Goal: Task Accomplishment & Management: Manage account settings

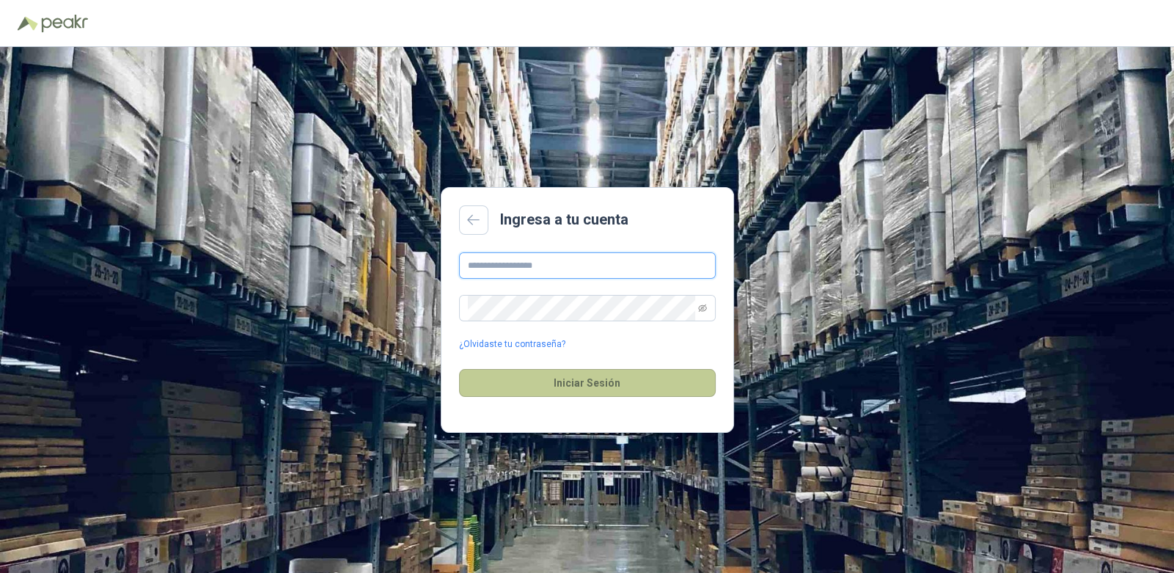
type input "**********"
click at [616, 378] on button "Iniciar Sesión" at bounding box center [587, 383] width 257 height 28
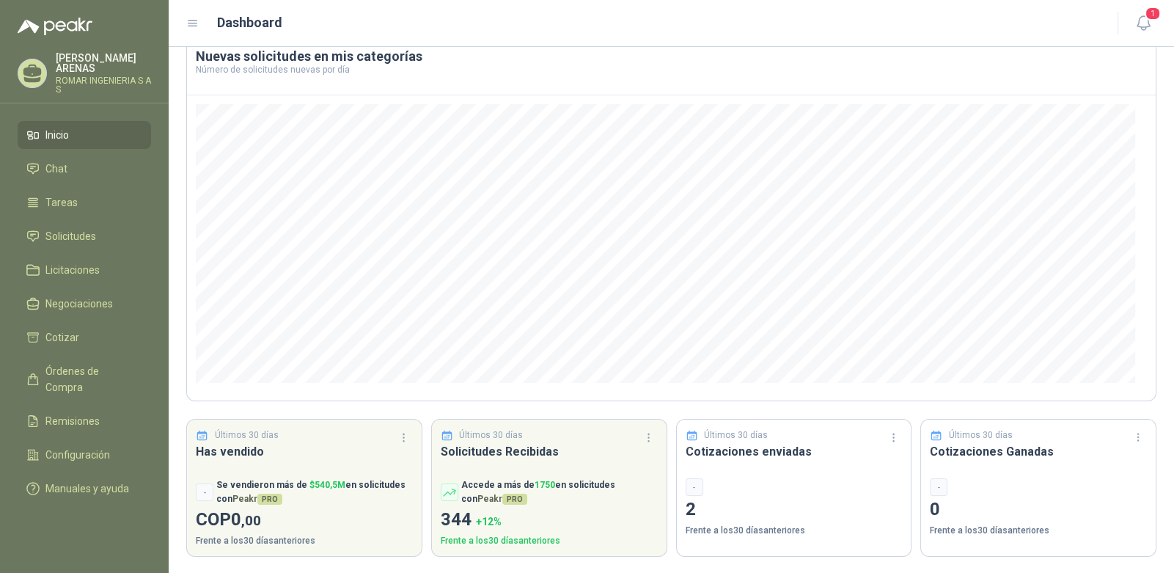
scroll to position [87, 0]
click at [97, 241] on li "Solicitudes" at bounding box center [84, 236] width 116 height 16
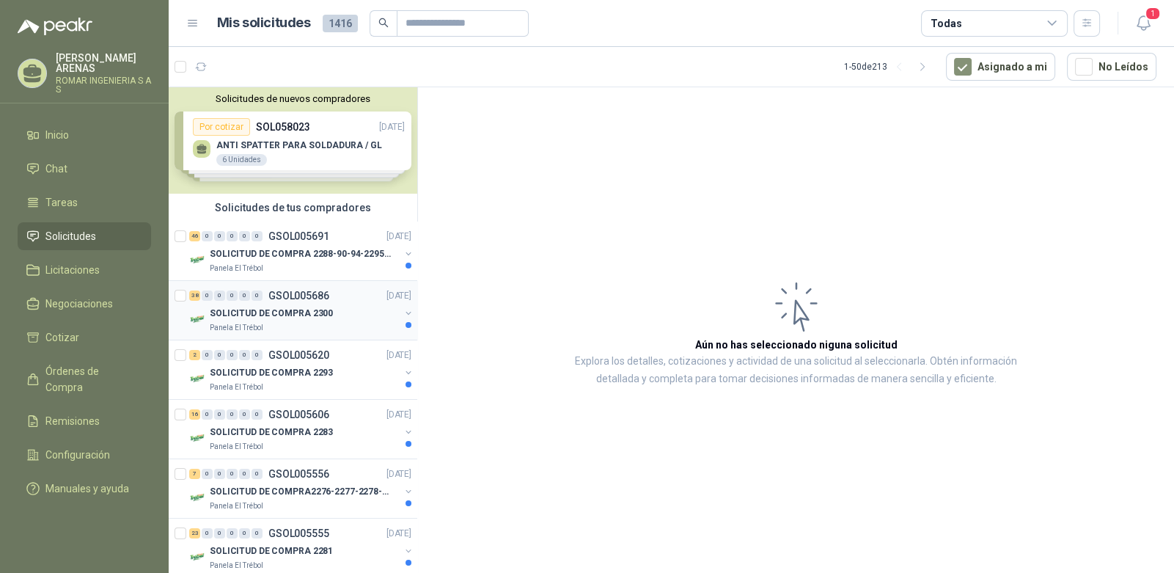
click at [282, 311] on p "SOLICITUD DE COMPRA 2300" at bounding box center [271, 314] width 123 height 14
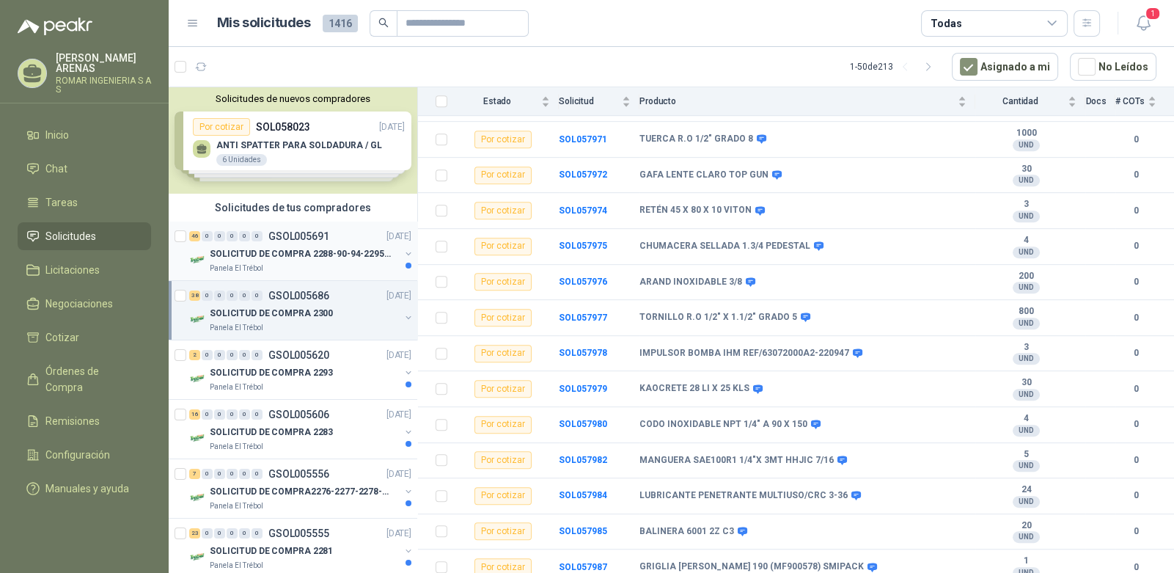
click at [301, 233] on p "GSOL005691" at bounding box center [298, 236] width 61 height 10
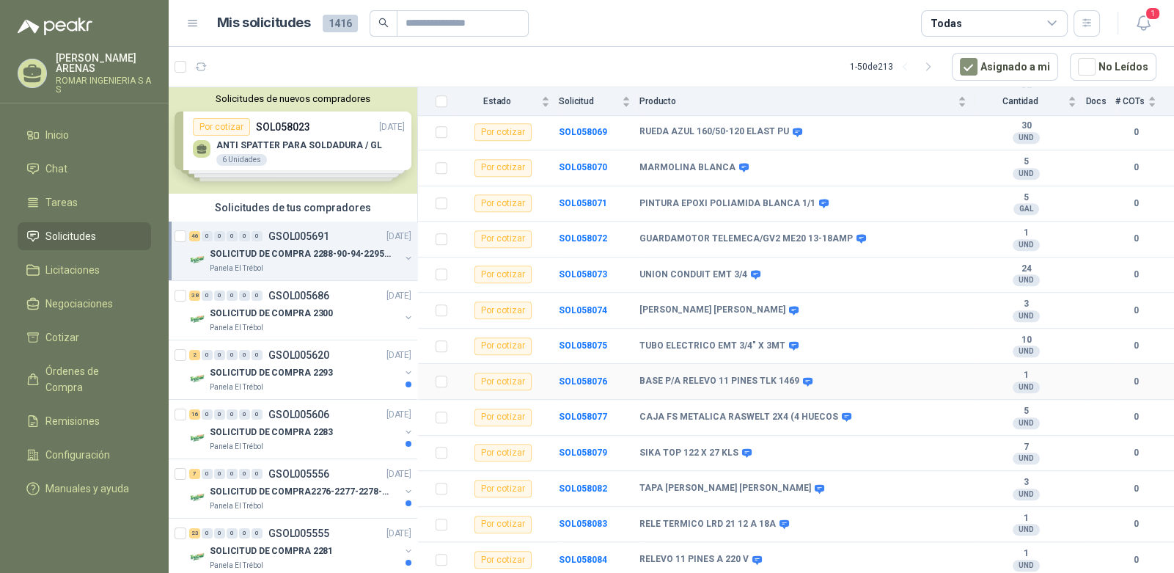
scroll to position [1349, 0]
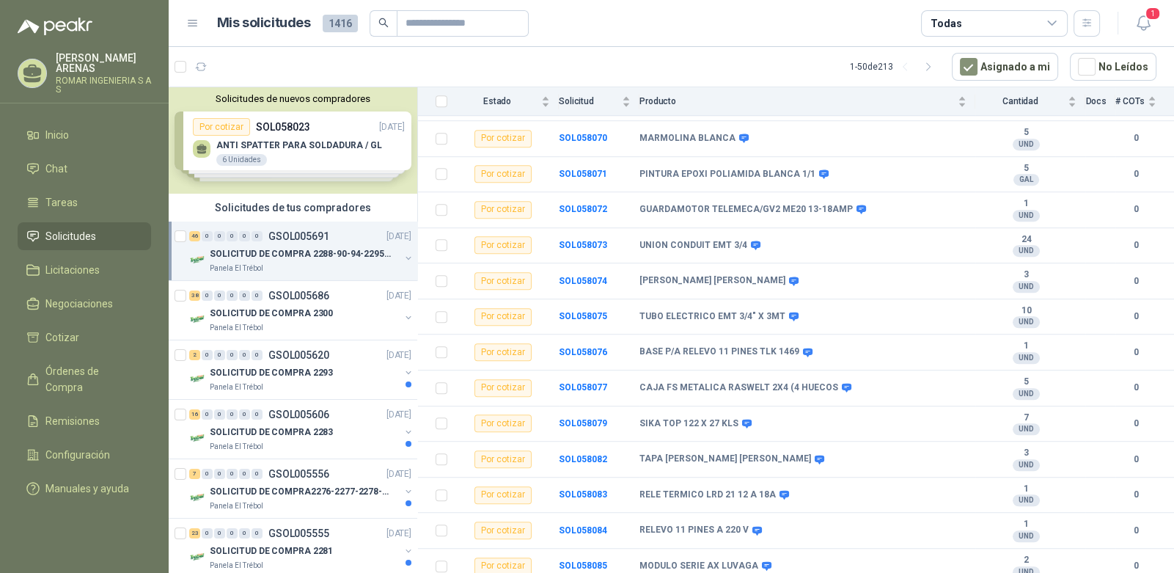
click at [337, 102] on button "Solicitudes de nuevos compradores" at bounding box center [293, 98] width 237 height 11
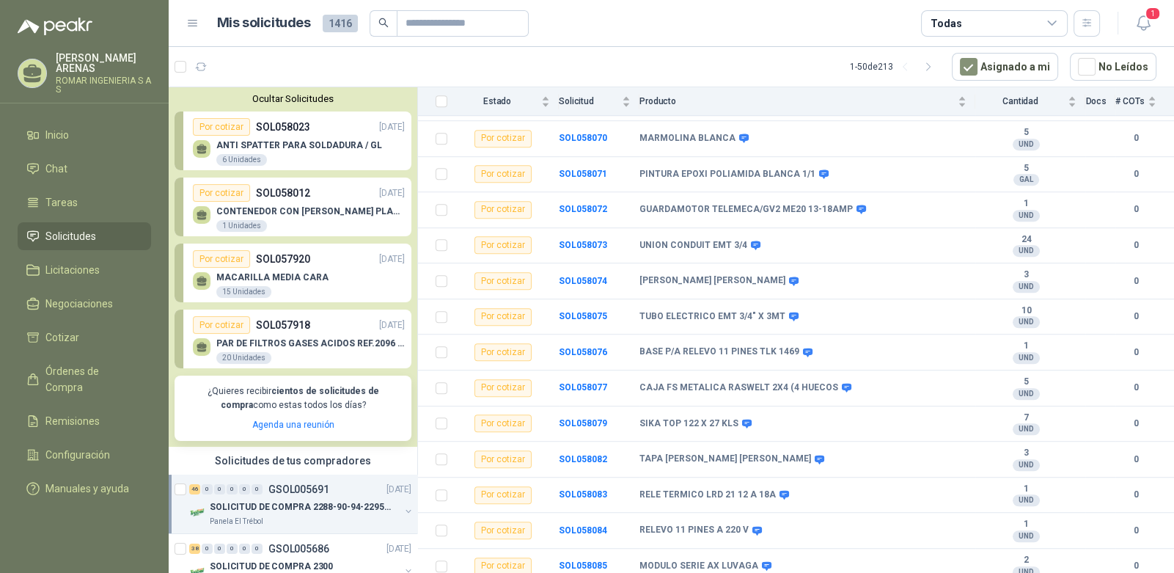
click at [313, 339] on p "PAR DE FILTROS GASES ACIDOS REF.2096 3M" at bounding box center [310, 343] width 188 height 10
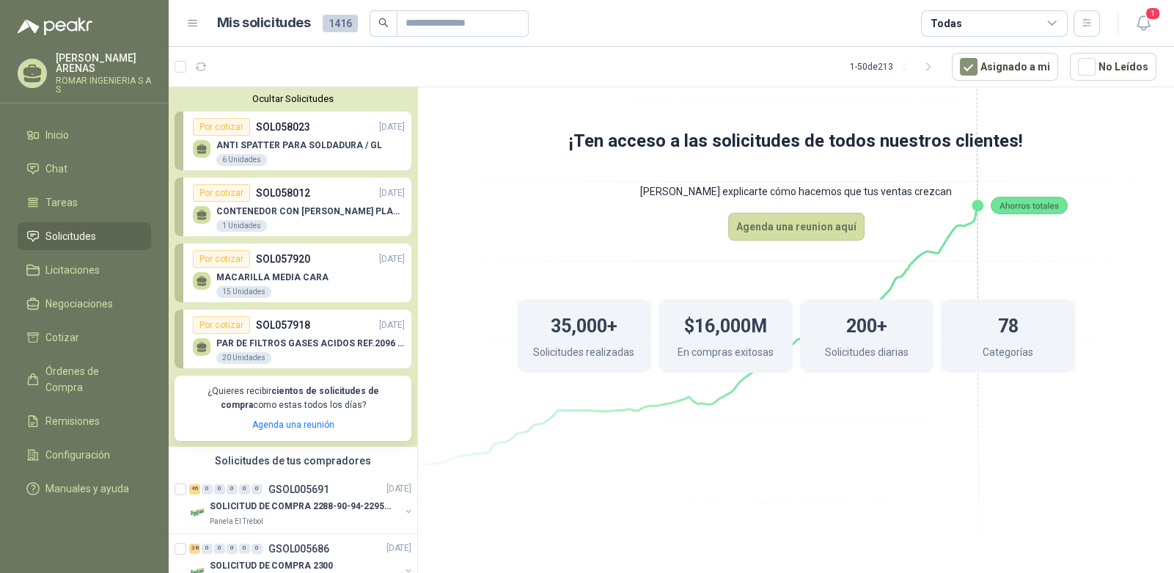
click at [288, 319] on p "SOL057918" at bounding box center [283, 325] width 54 height 16
click at [326, 147] on p "ANTI SPATTER PARA SOLDADURA / GL" at bounding box center [299, 145] width 166 height 10
click at [323, 96] on button "Ocultar Solicitudes" at bounding box center [293, 98] width 237 height 11
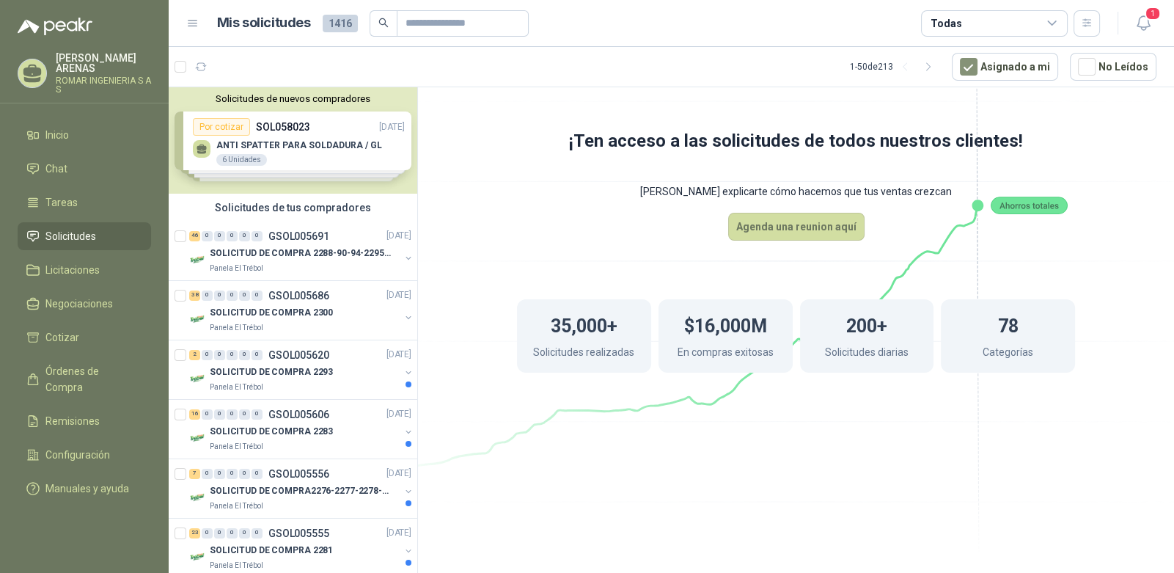
click at [348, 105] on div "Solicitudes de nuevos compradores Por cotizar SOL058023 [DATE] ANTI SPATTER PAR…" at bounding box center [293, 140] width 249 height 106
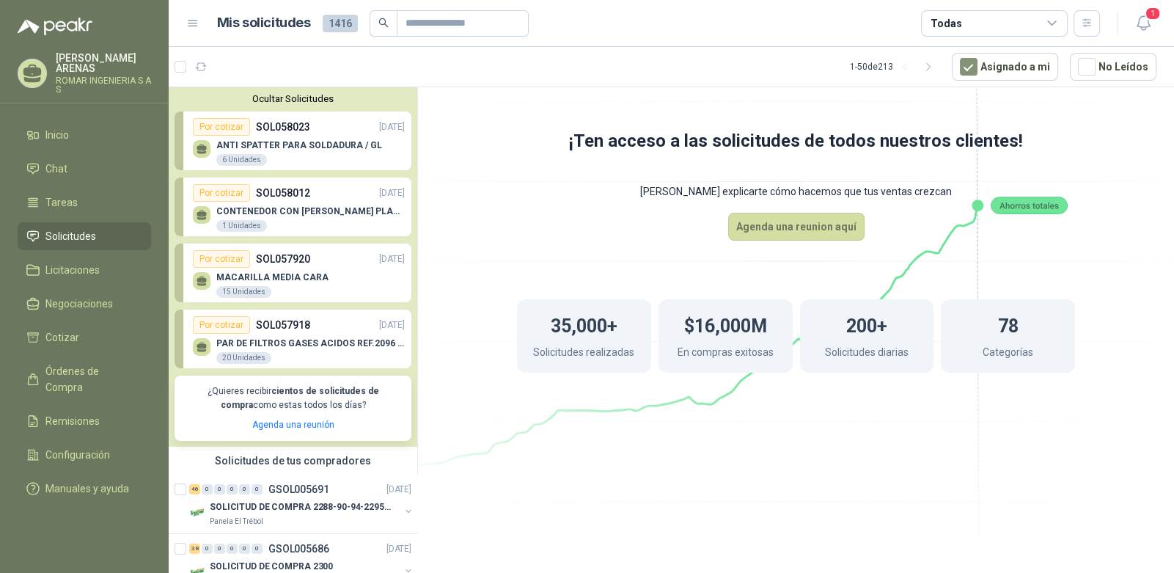
click at [348, 105] on div "Ocultar Solicitudes Por cotizar SOL058023 [DATE] ANTI SPATTER PARA SOLDADURA / …" at bounding box center [293, 266] width 249 height 359
click at [288, 97] on button "Ocultar Solicitudes" at bounding box center [293, 98] width 237 height 11
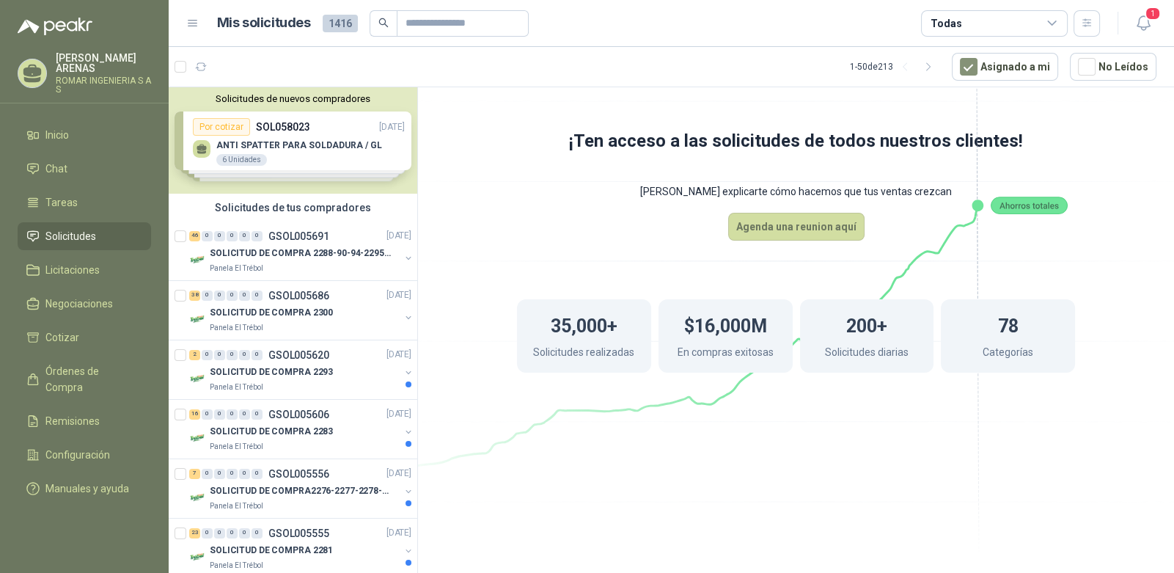
click at [288, 97] on button "Solicitudes de nuevos compradores" at bounding box center [293, 98] width 237 height 11
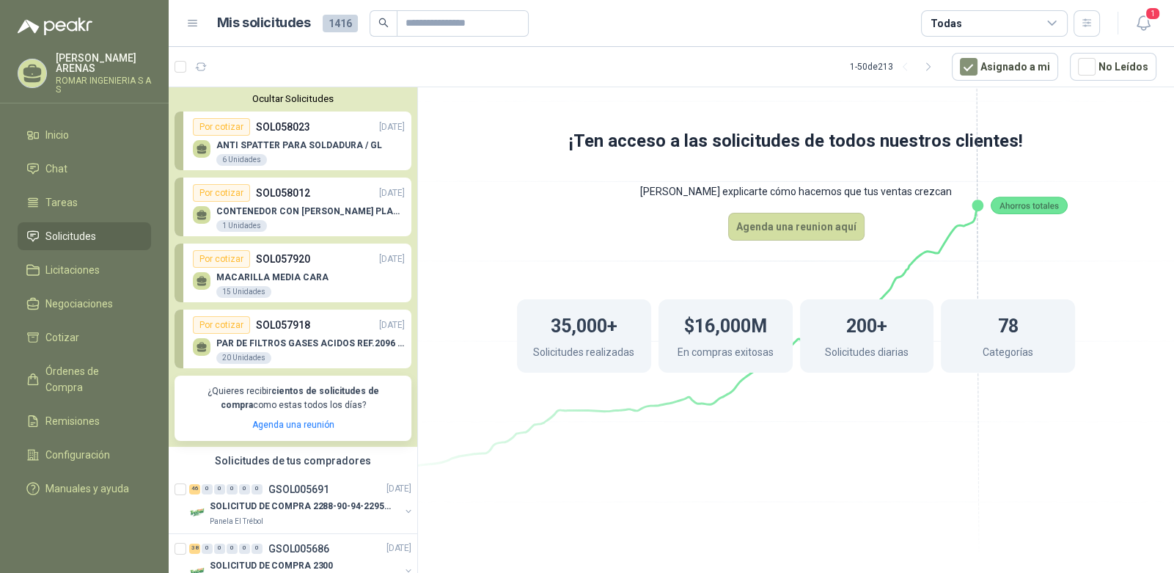
click at [303, 93] on button "Ocultar Solicitudes" at bounding box center [293, 98] width 237 height 11
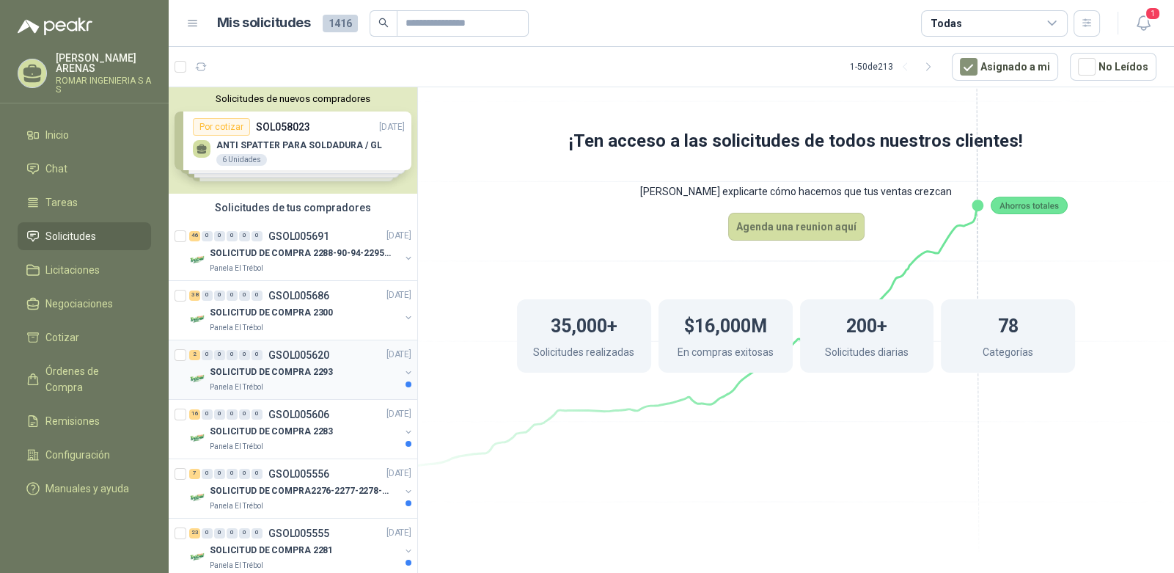
scroll to position [73, 0]
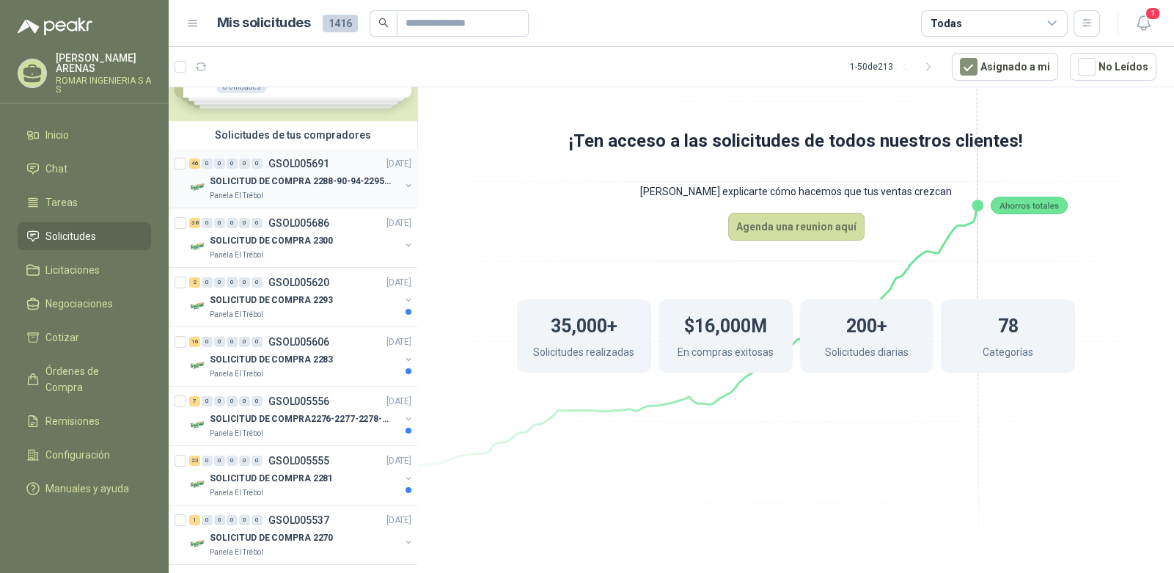
click at [271, 178] on p "SOLICITUD DE COMPRA 2288-90-94-2295-96-2301-02-04" at bounding box center [301, 182] width 183 height 14
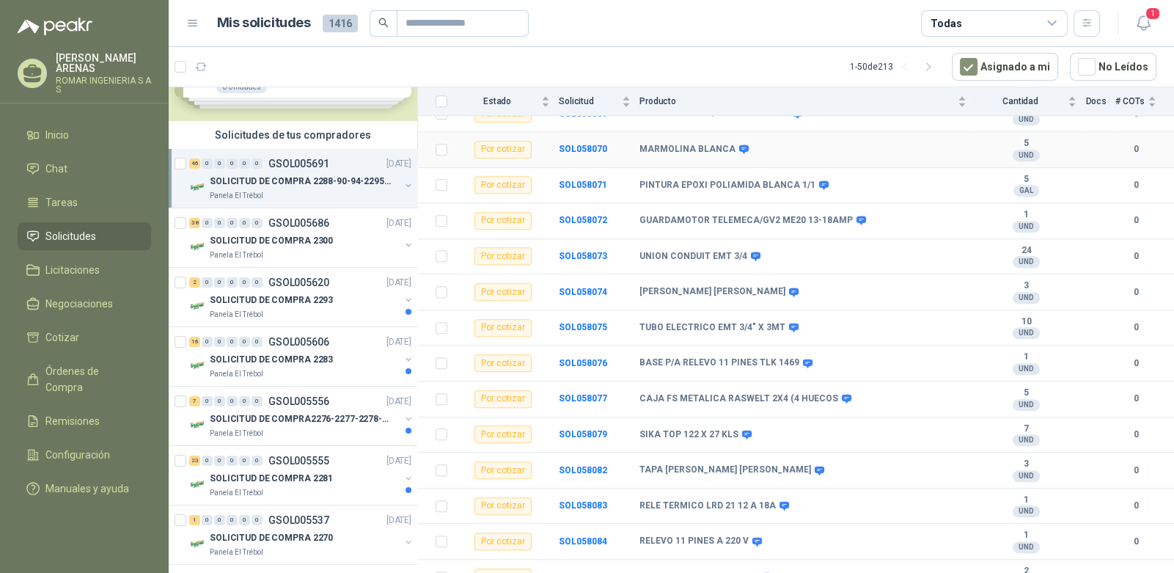
scroll to position [1349, 0]
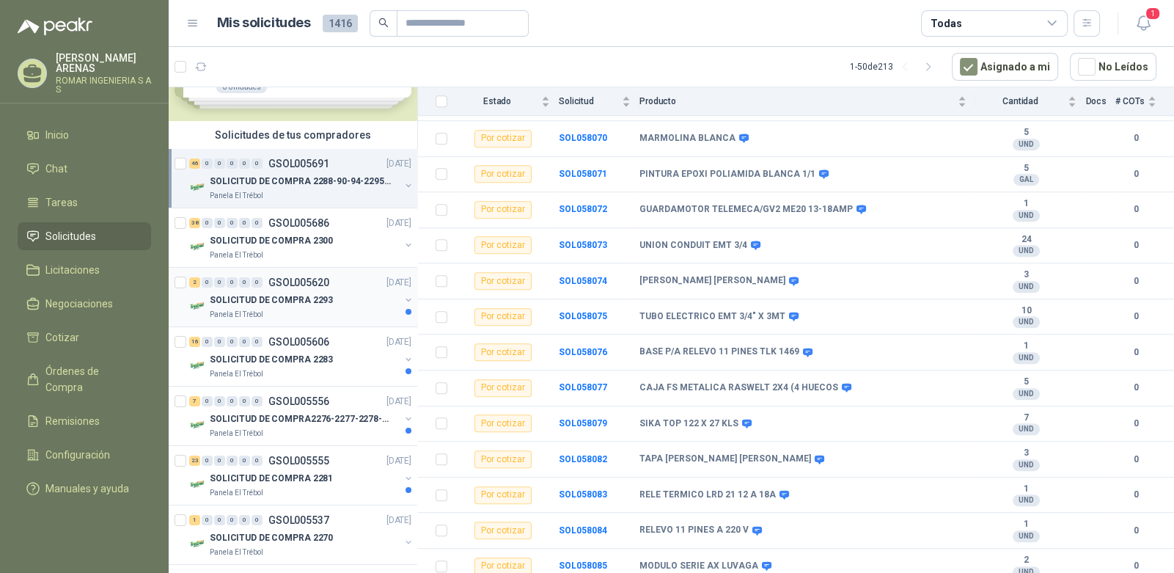
click at [291, 291] on div "SOLICITUD DE COMPRA 2293" at bounding box center [305, 300] width 190 height 18
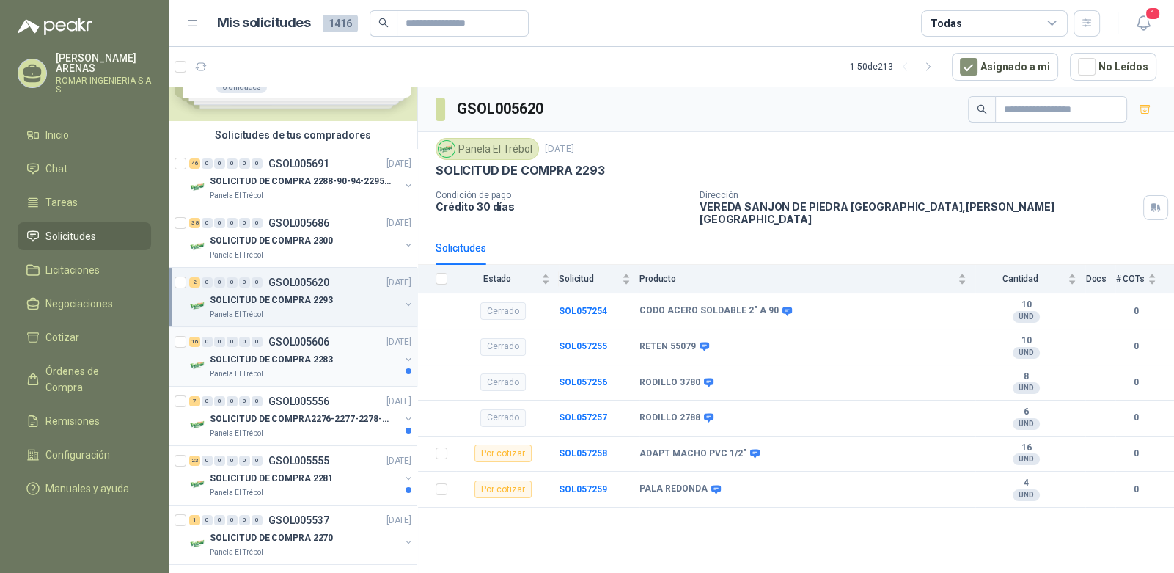
click at [287, 353] on p "SOLICITUD DE COMPRA 2283" at bounding box center [271, 360] width 123 height 14
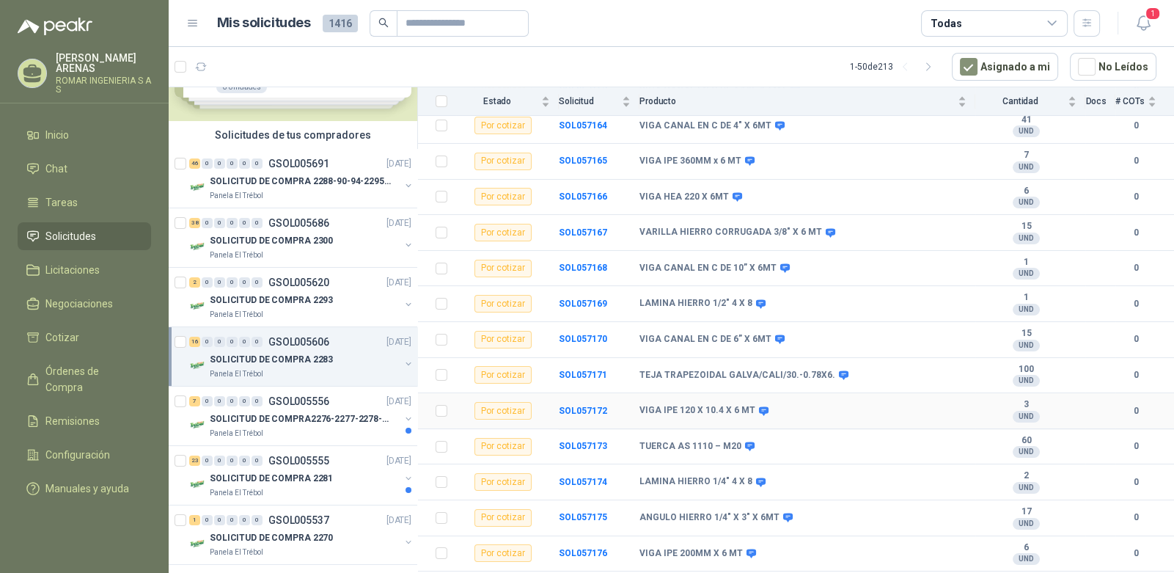
scroll to position [276, 0]
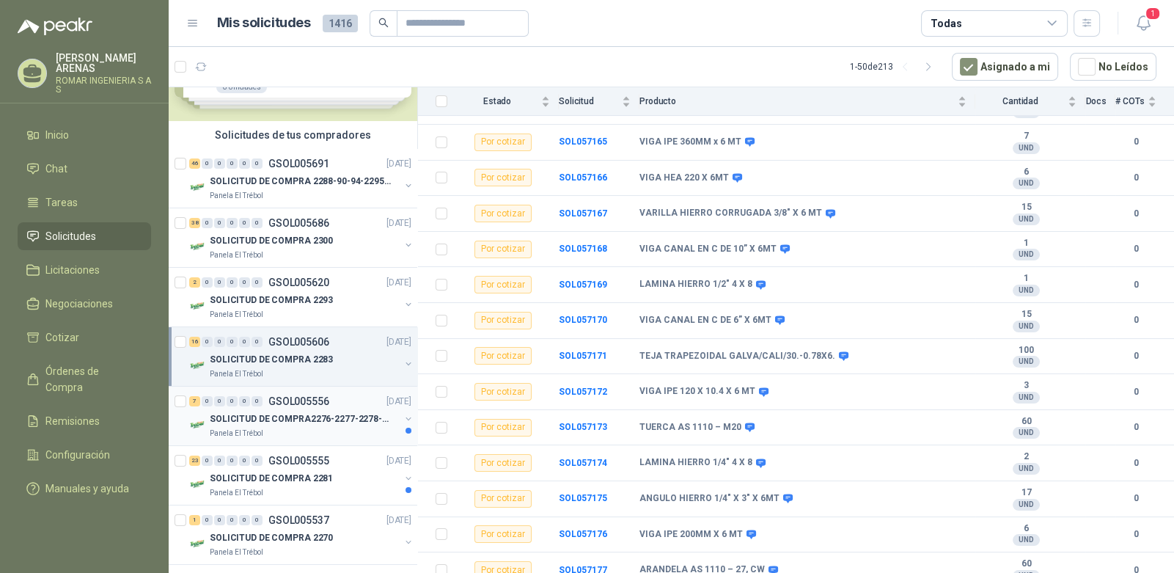
click at [314, 414] on p "SOLICITUD DE COMPRA2276-2277-2278-2284-2285-" at bounding box center [301, 419] width 183 height 14
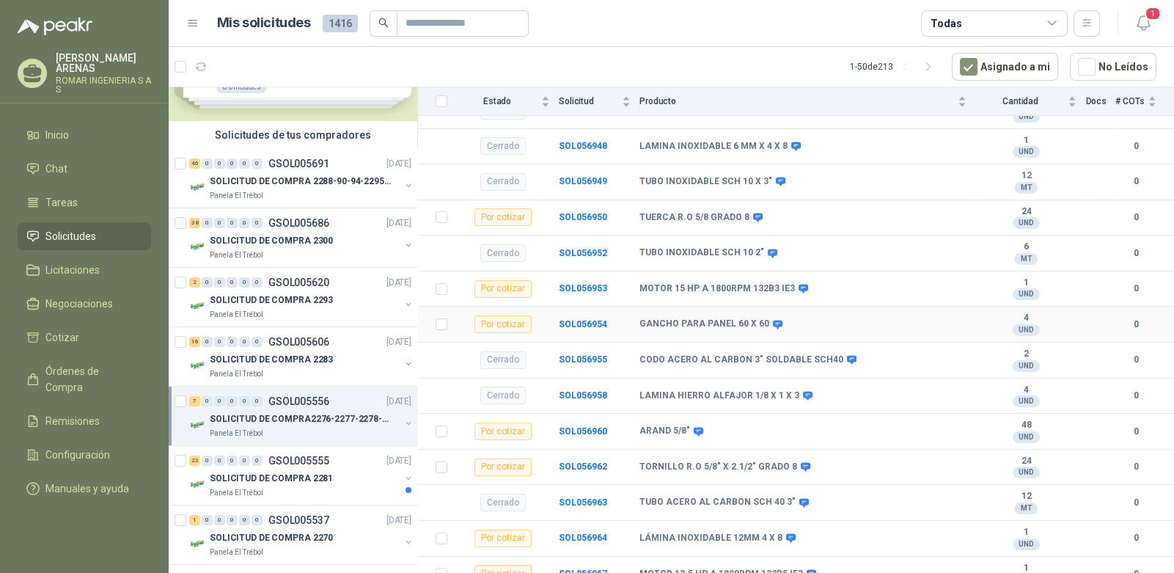
scroll to position [241, 0]
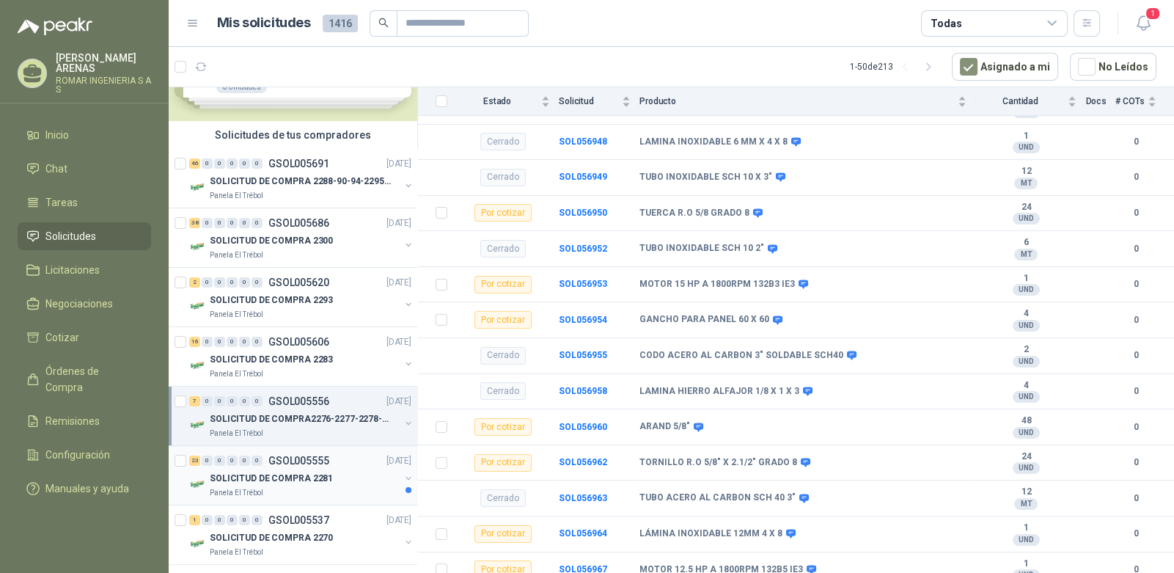
click at [312, 487] on div "Panela El Trébol" at bounding box center [305, 493] width 190 height 12
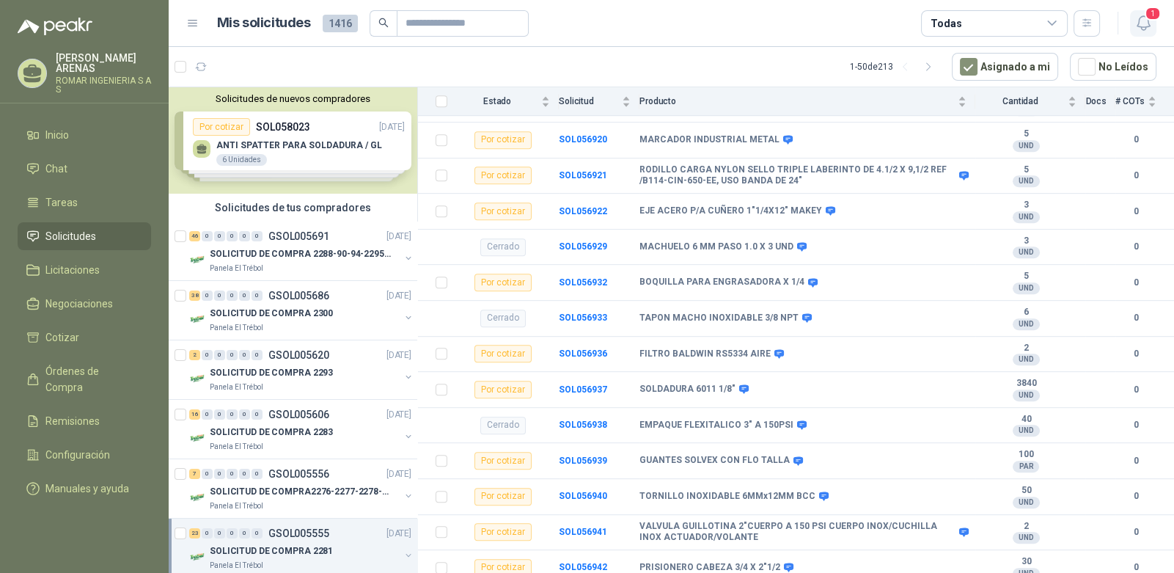
click at [1147, 21] on icon "button" at bounding box center [1144, 23] width 18 height 18
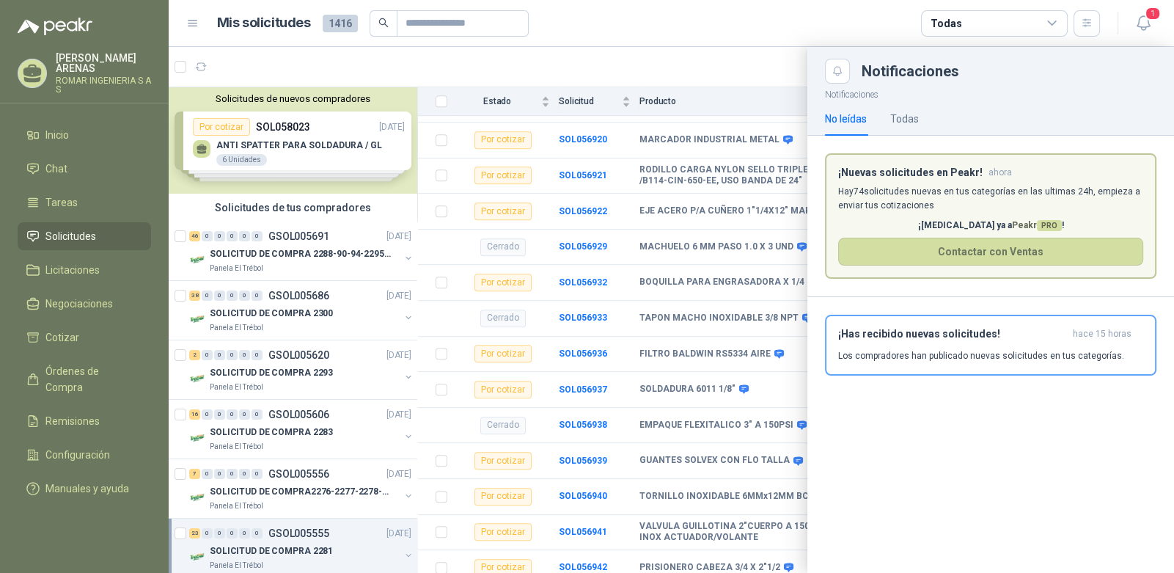
drag, startPoint x: 62, startPoint y: 127, endPoint x: 120, endPoint y: 115, distance: 59.1
click at [62, 127] on span "Inicio" at bounding box center [56, 135] width 23 height 16
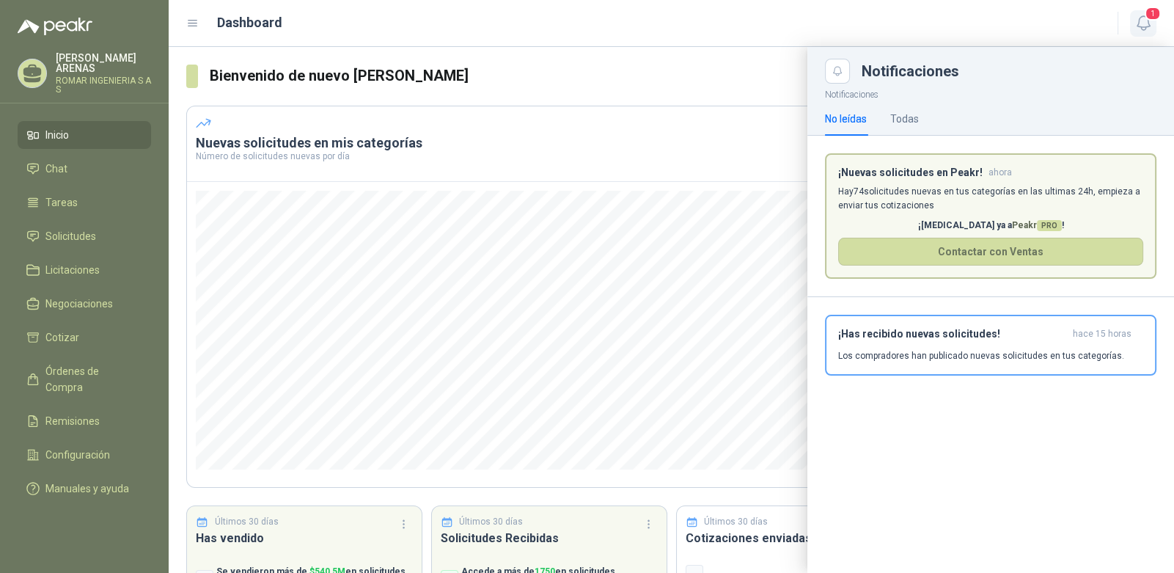
click at [1143, 22] on icon "button" at bounding box center [1144, 23] width 18 height 18
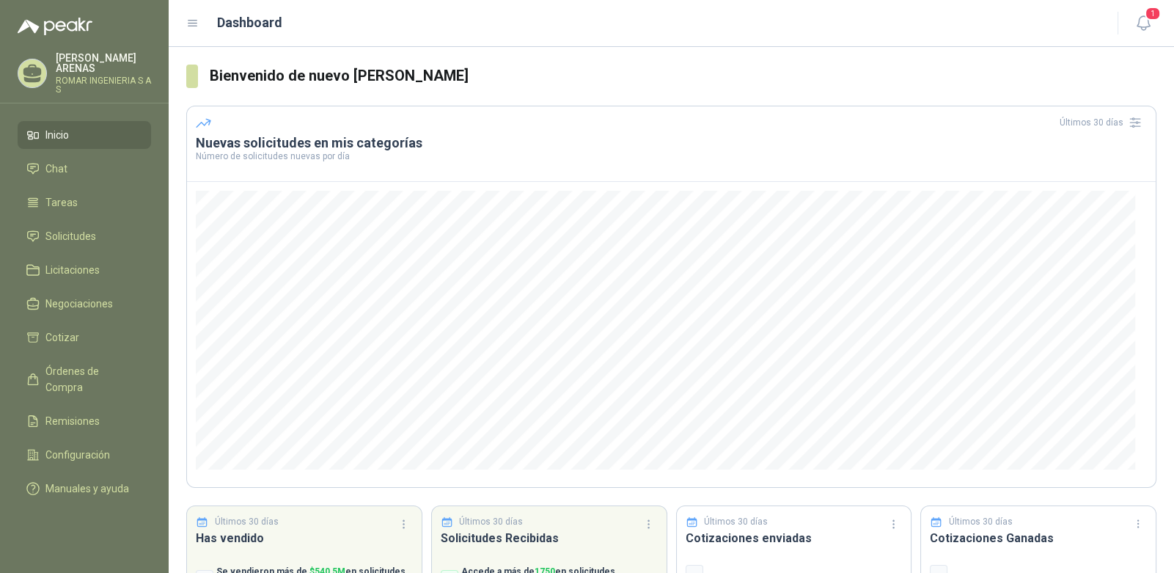
click at [108, 70] on p "[PERSON_NAME]" at bounding box center [103, 63] width 95 height 21
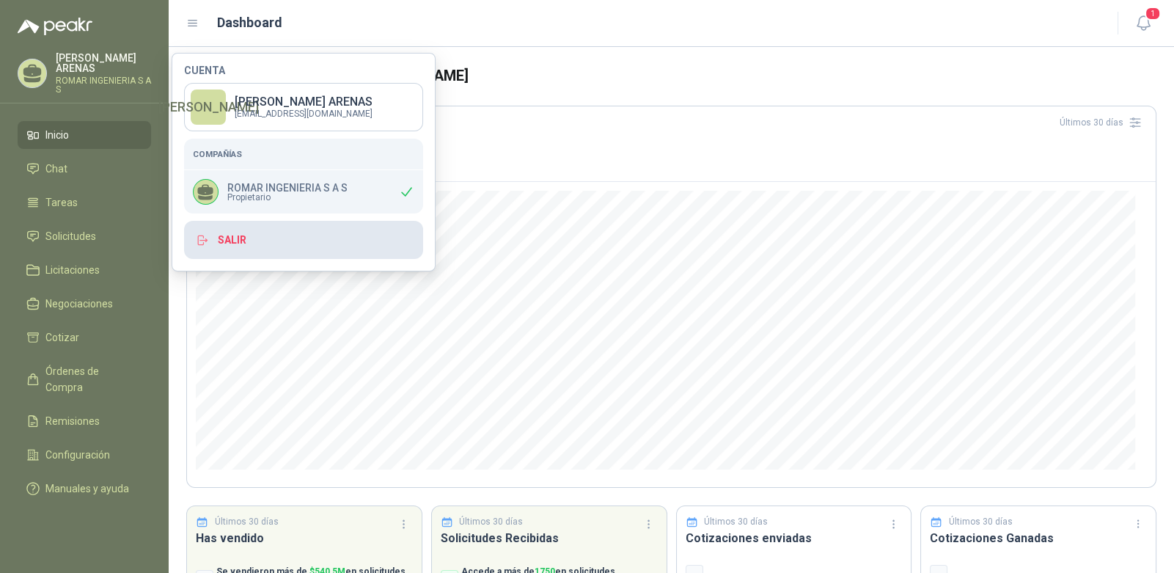
click at [268, 244] on button "Salir" at bounding box center [303, 240] width 239 height 38
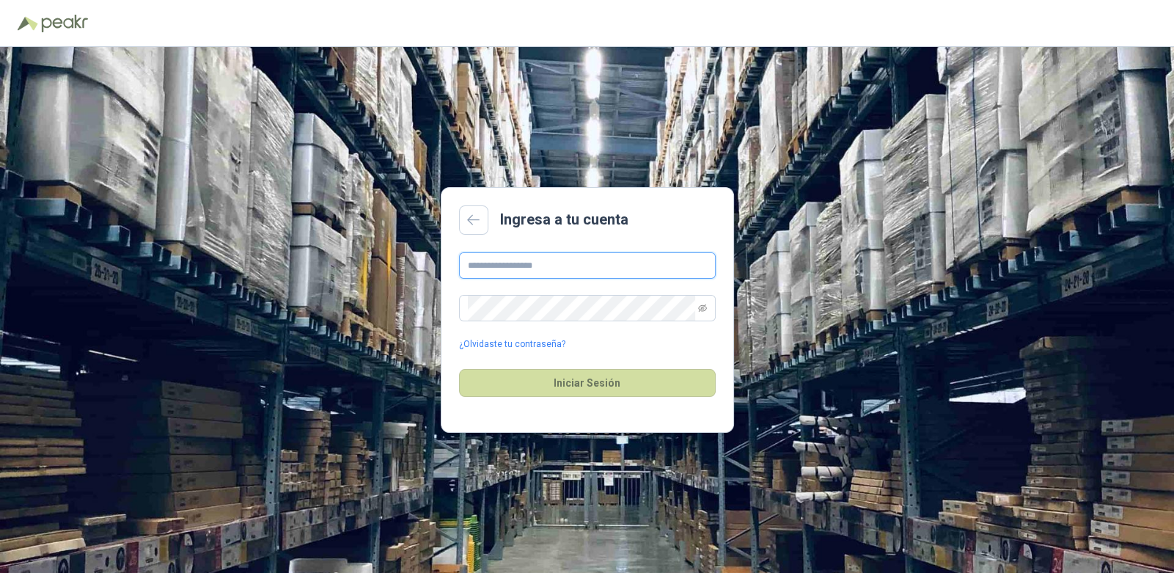
type input "**********"
